Goal: Use online tool/utility: Utilize a website feature to perform a specific function

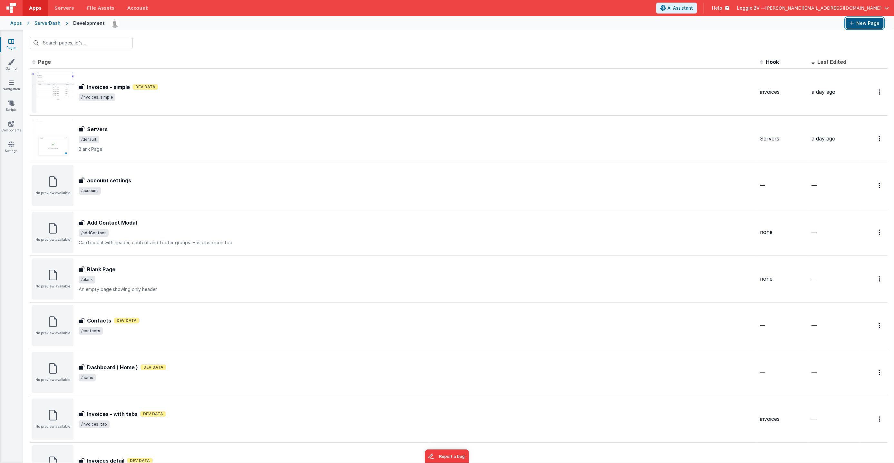
click at [859, 21] on button "New Page" at bounding box center [864, 23] width 38 height 11
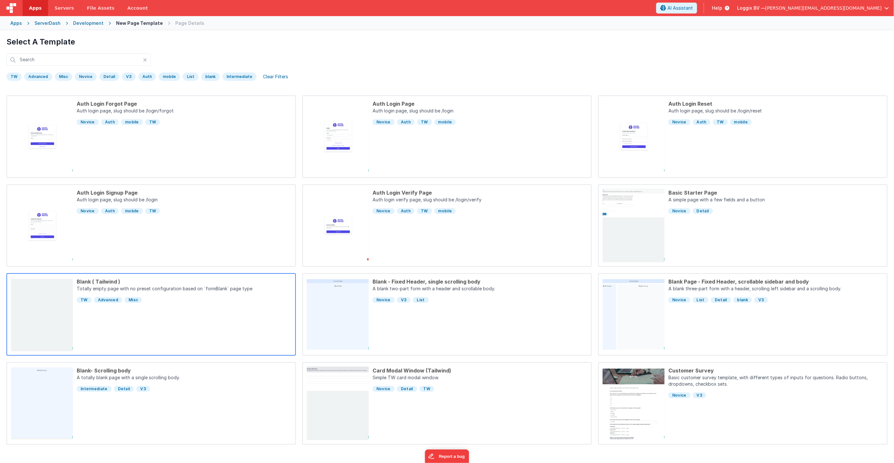
click at [162, 332] on div "Blank ( Tailwind ) Totally empty page with no preset configuration based on `fo…" at bounding box center [182, 314] width 218 height 73
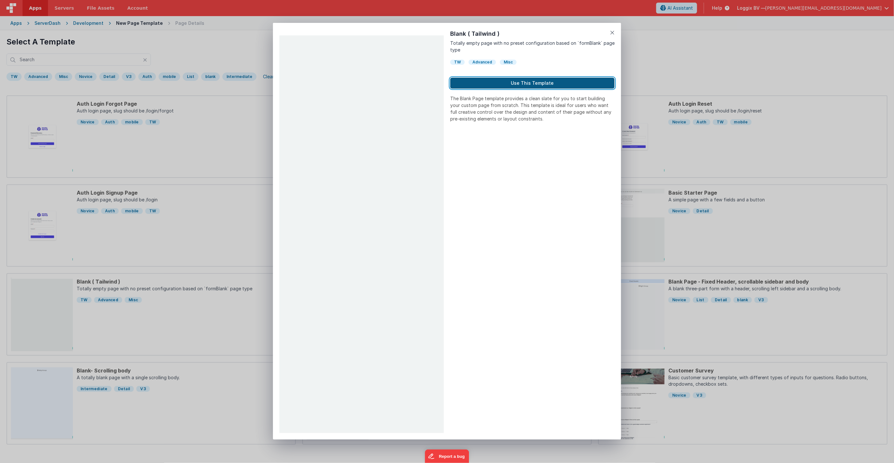
click at [534, 80] on button "Use This Template" at bounding box center [532, 83] width 164 height 11
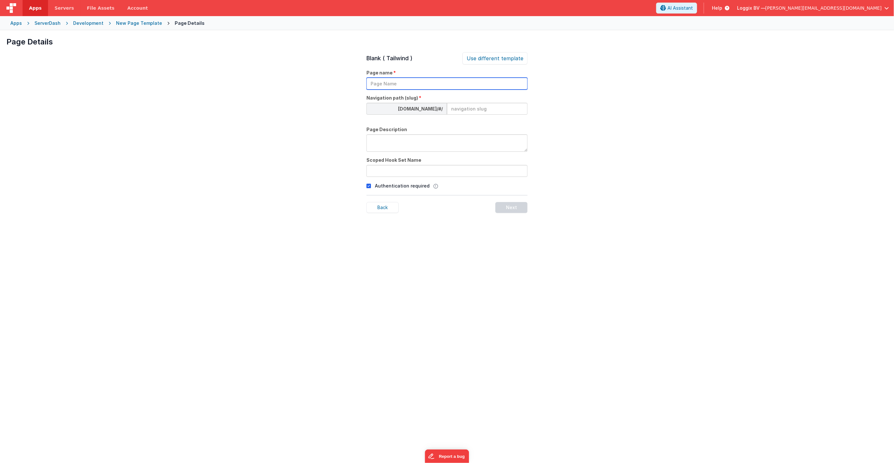
click at [400, 81] on input "text" at bounding box center [446, 84] width 161 height 12
type input "test"
click at [477, 110] on input at bounding box center [487, 108] width 81 height 12
type input "test"
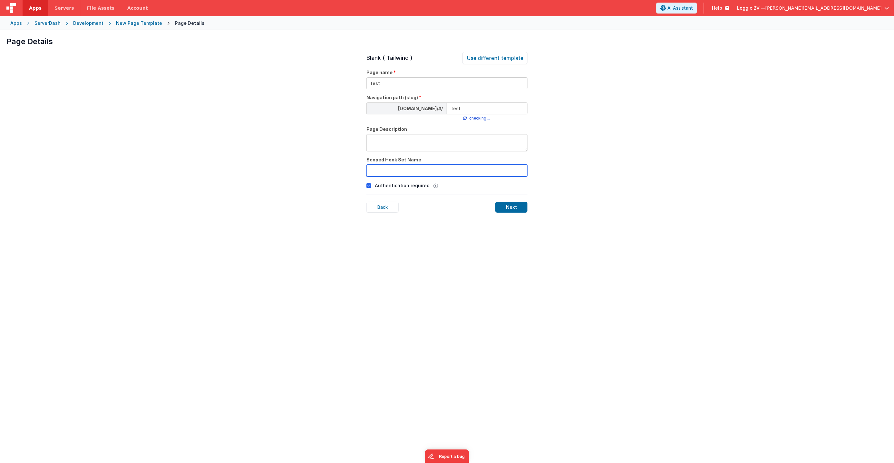
click at [417, 171] on input "text" at bounding box center [446, 171] width 161 height 12
type input "test"
click at [376, 183] on p "Authentication required" at bounding box center [402, 185] width 55 height 7
drag, startPoint x: 369, startPoint y: 187, endPoint x: 419, endPoint y: 194, distance: 51.4
click at [370, 187] on icon at bounding box center [368, 186] width 5 height 8
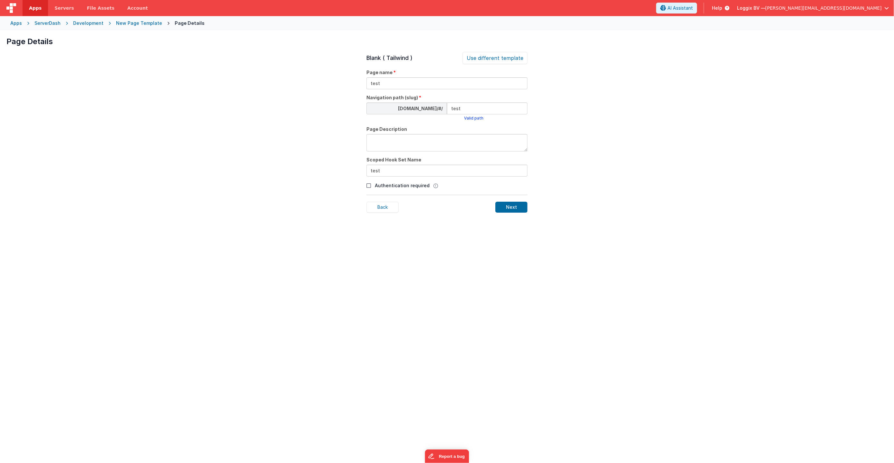
drag, startPoint x: 506, startPoint y: 205, endPoint x: 522, endPoint y: 223, distance: 24.0
click at [506, 205] on div "Next" at bounding box center [511, 207] width 32 height 11
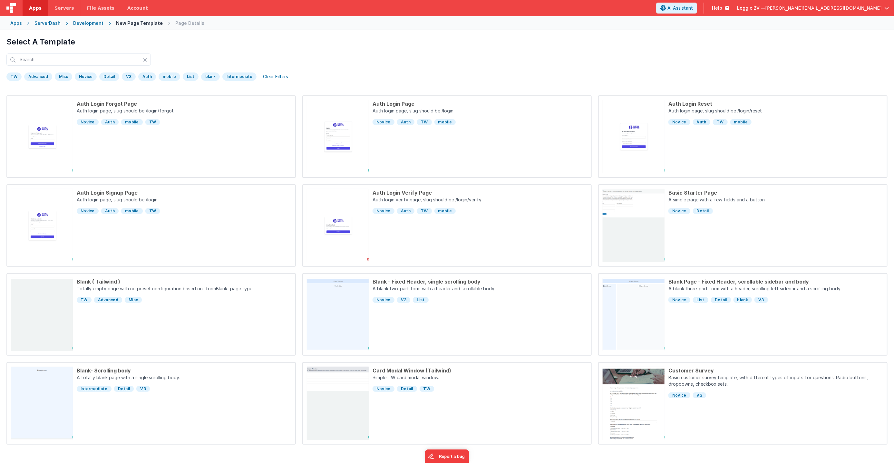
click at [92, 23] on div "Development" at bounding box center [88, 23] width 30 height 6
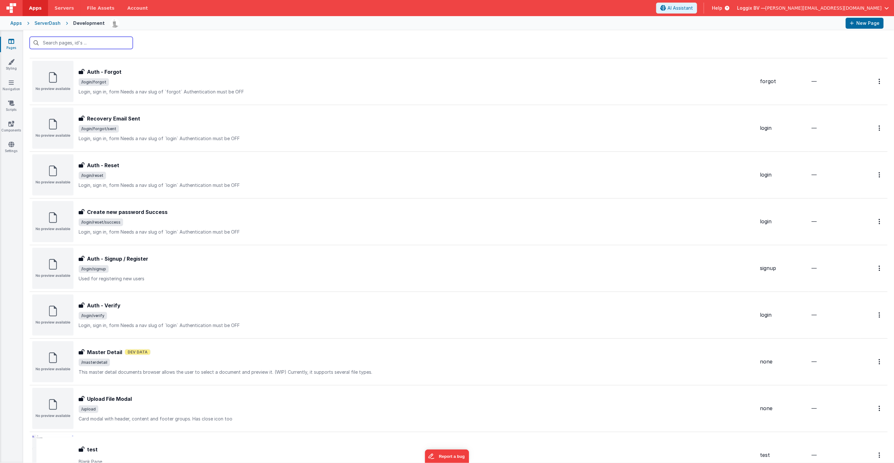
scroll to position [525, 0]
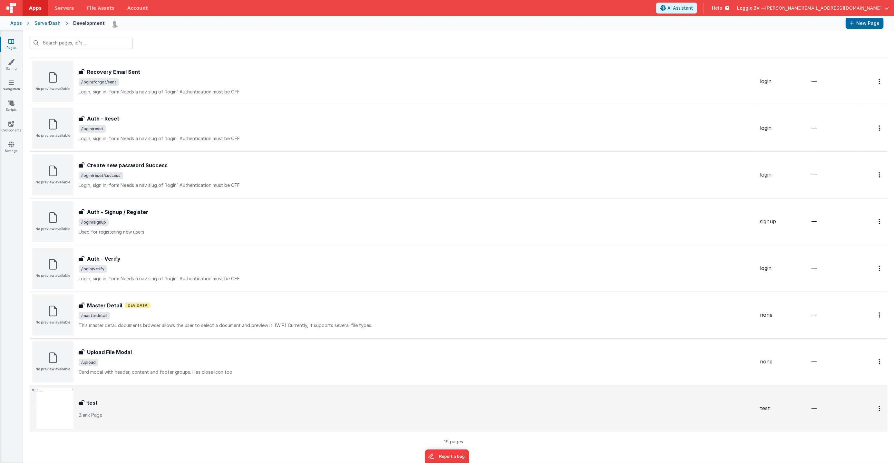
click at [122, 404] on div "test" at bounding box center [417, 403] width 676 height 8
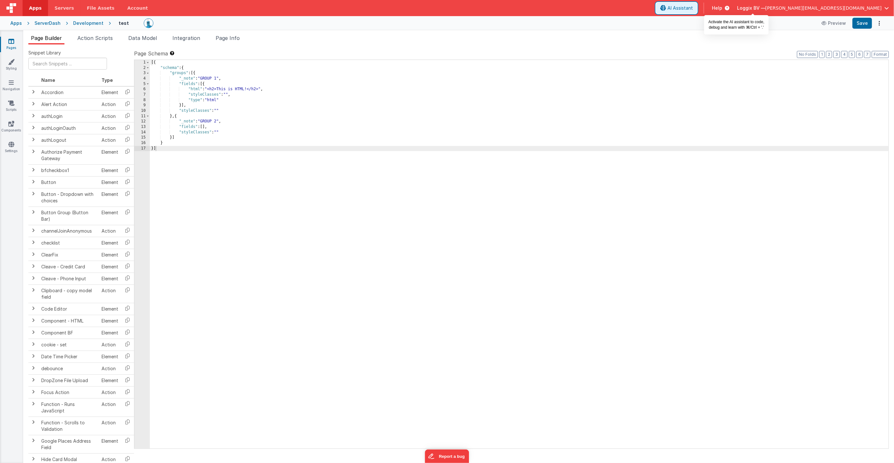
drag, startPoint x: 750, startPoint y: 8, endPoint x: 686, endPoint y: 19, distance: 64.4
click at [693, 8] on span "AI Assistant" at bounding box center [679, 8] width 25 height 6
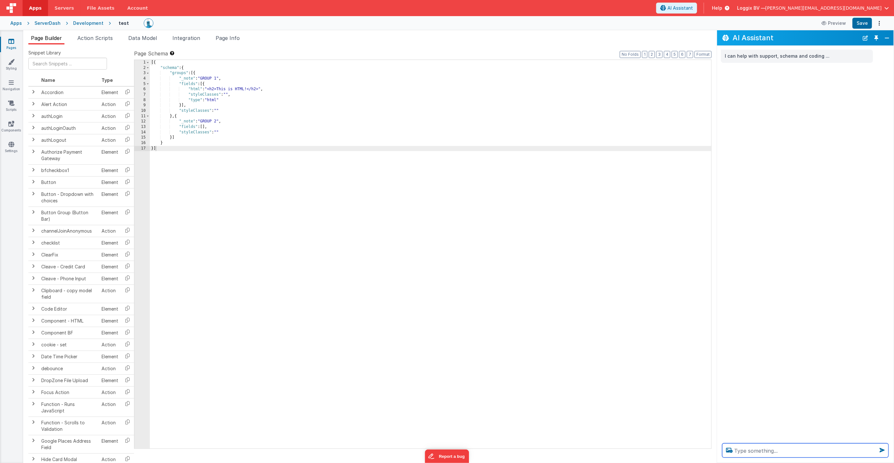
click at [797, 454] on textarea at bounding box center [805, 450] width 166 height 14
paste textarea "<!DOCTYPE html> <html><head> <meta charset="utf-8"/> <link crossorigin="" href=…"
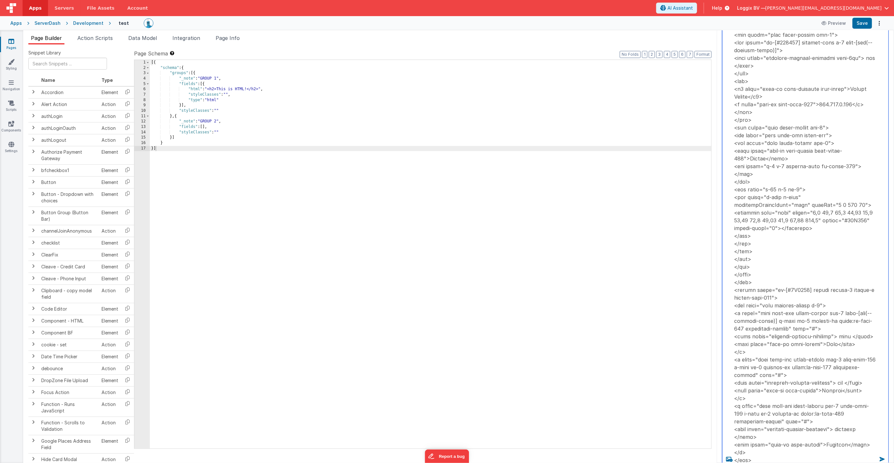
type textarea "I got this code from Google Stitch an would like to generate a FMBetterforms pa…"
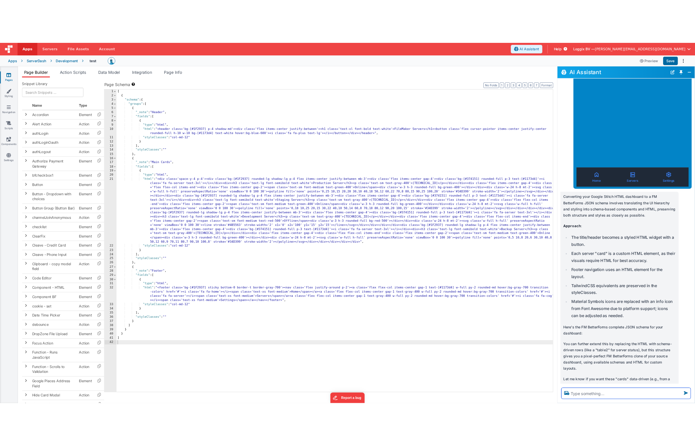
scroll to position [379, 0]
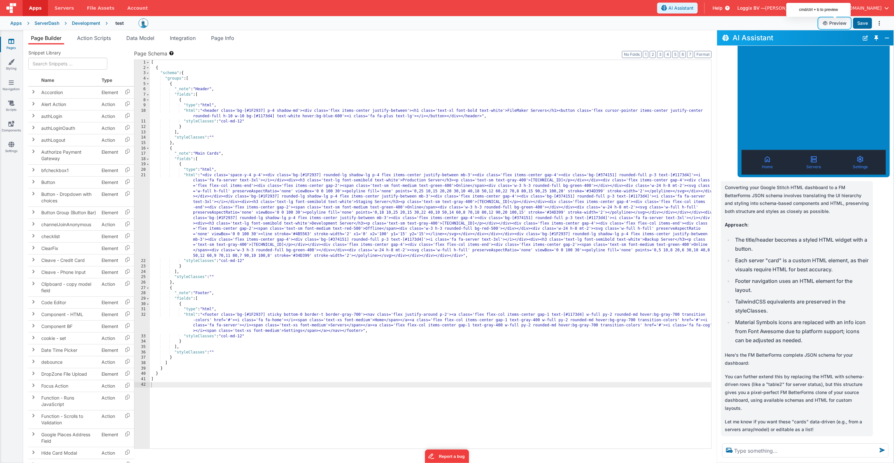
click at [831, 22] on button "Preview" at bounding box center [835, 23] width 32 height 10
click at [863, 23] on button "Save" at bounding box center [862, 23] width 19 height 11
click at [832, 23] on button "Preview" at bounding box center [835, 23] width 32 height 10
